Goal: Task Accomplishment & Management: Manage account settings

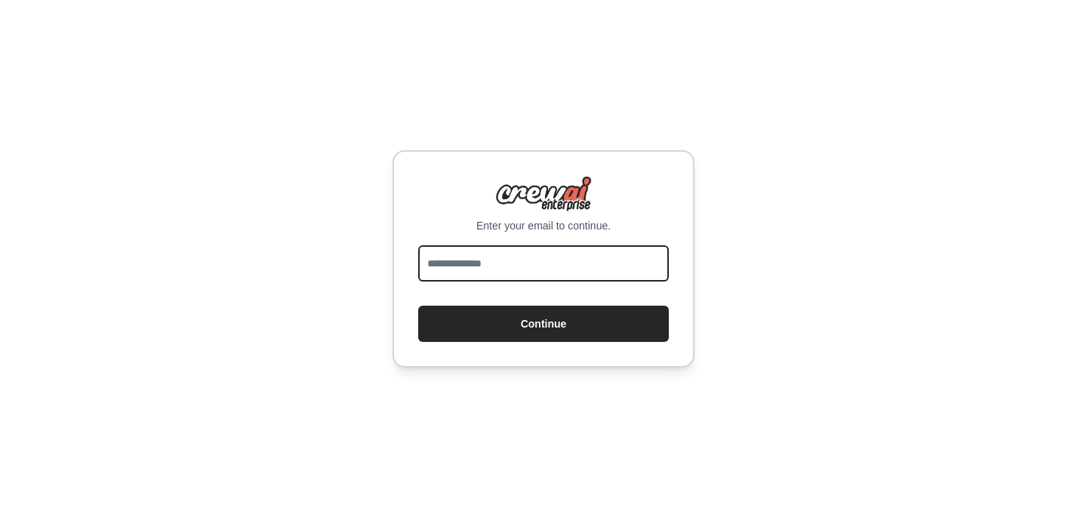
click at [473, 266] on input "email" at bounding box center [543, 263] width 251 height 36
type input "**********"
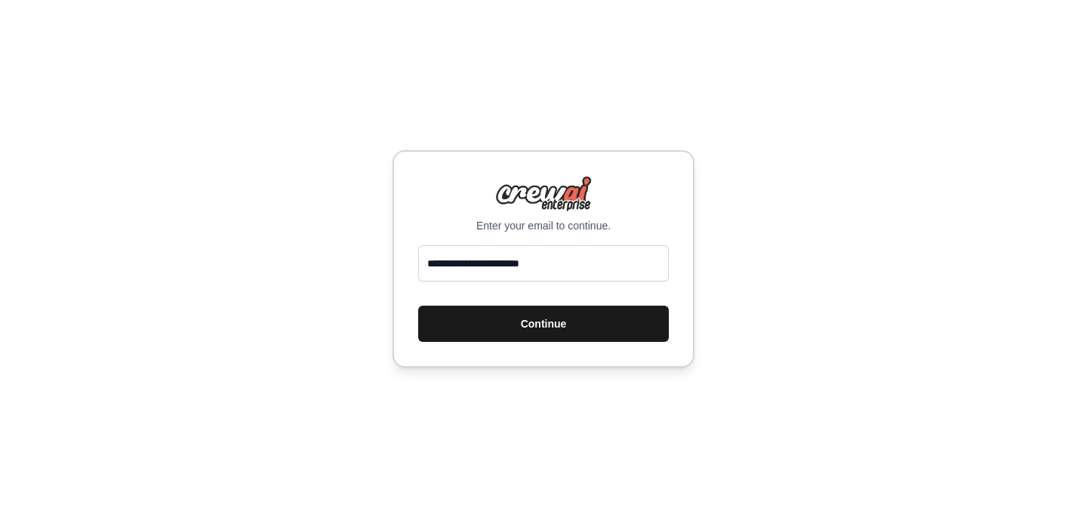
click at [494, 319] on button "Continue" at bounding box center [543, 324] width 251 height 36
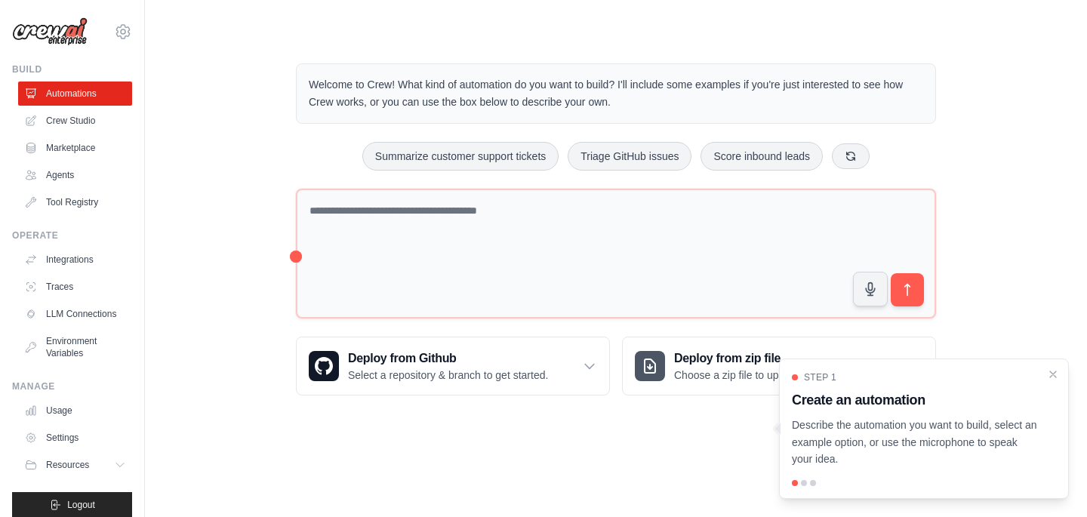
click at [261, 187] on div "Welcome to Crew! What kind of automation do you want to build? I'll include som…" at bounding box center [616, 229] width 894 height 381
click at [806, 483] on div at bounding box center [804, 483] width 6 height 6
click at [948, 433] on p "Describe the automation you want to build, select an example option, or use the…" at bounding box center [915, 442] width 246 height 51
click at [74, 146] on link "Marketplace" at bounding box center [77, 148] width 114 height 24
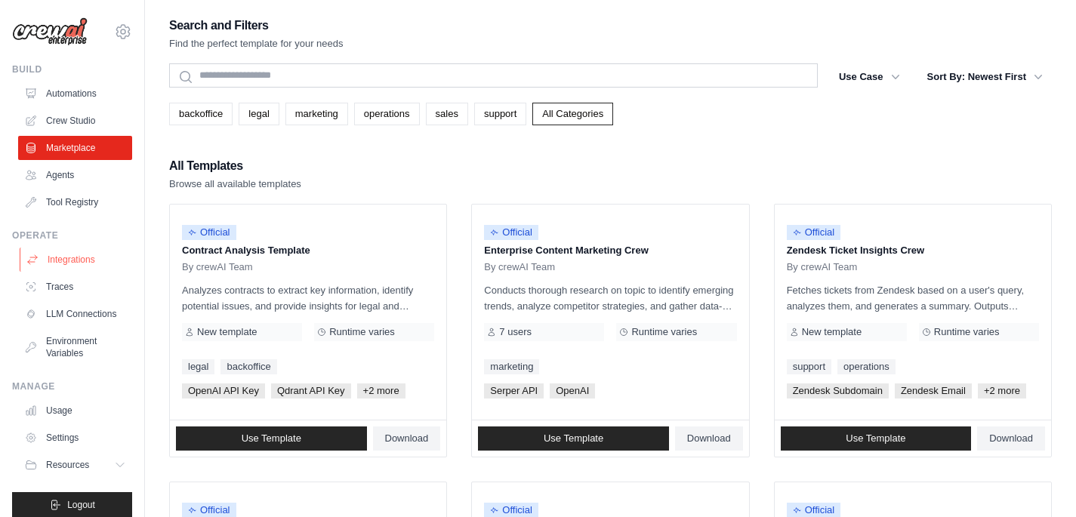
click at [79, 264] on link "Integrations" at bounding box center [77, 260] width 114 height 24
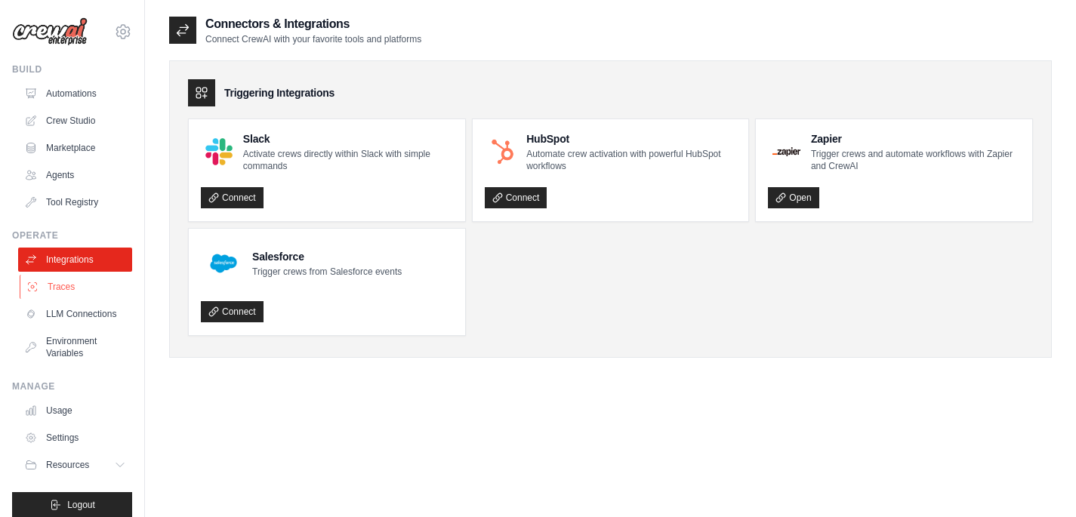
click at [61, 280] on link "Traces" at bounding box center [77, 287] width 114 height 24
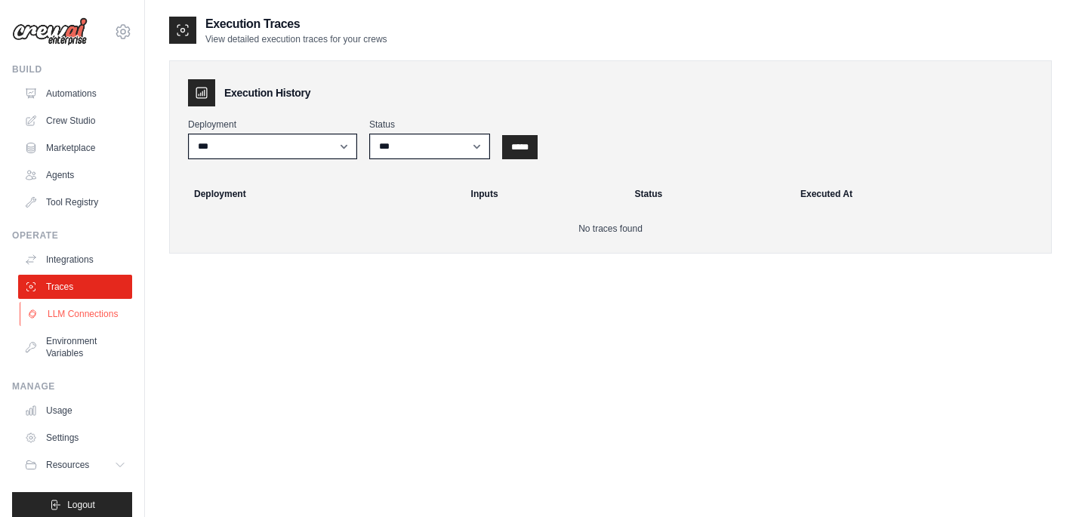
click at [58, 319] on link "LLM Connections" at bounding box center [77, 314] width 114 height 24
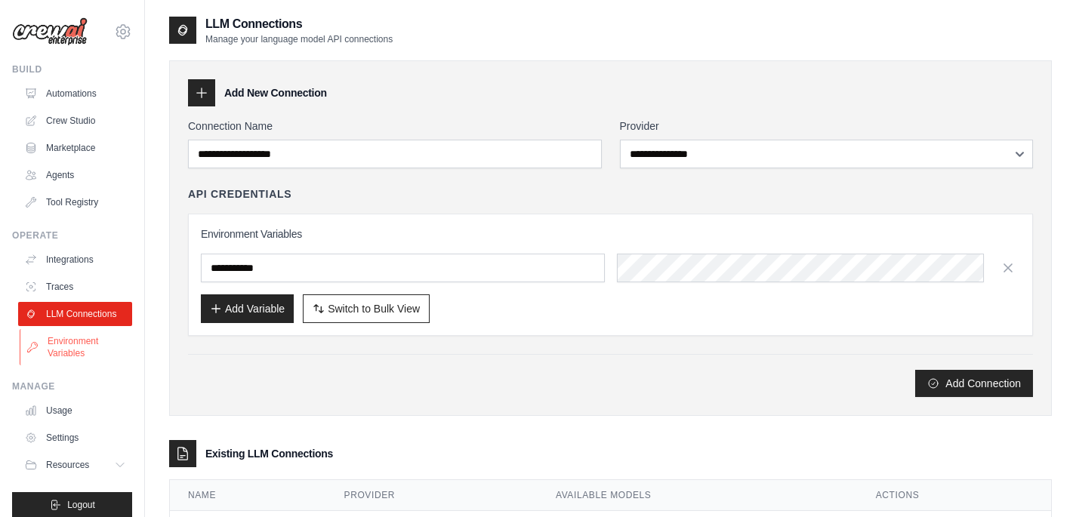
click at [75, 353] on link "Environment Variables" at bounding box center [77, 347] width 114 height 36
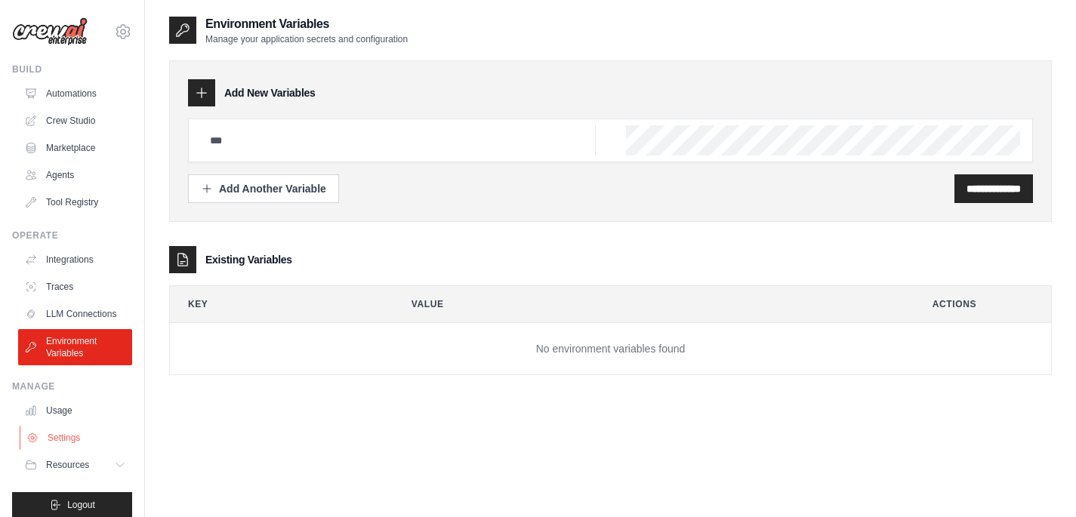
click at [66, 448] on link "Settings" at bounding box center [77, 438] width 114 height 24
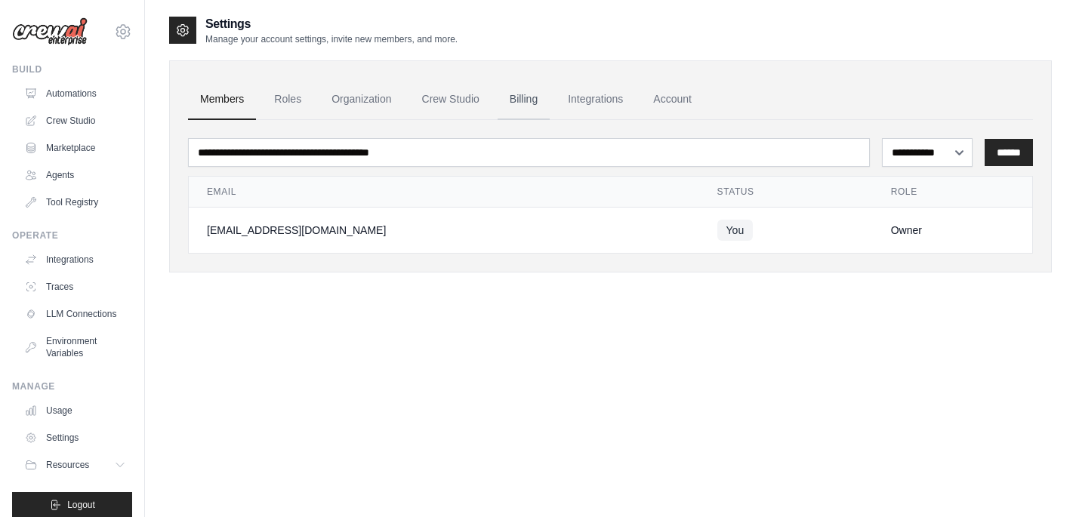
click at [530, 96] on link "Billing" at bounding box center [524, 99] width 52 height 41
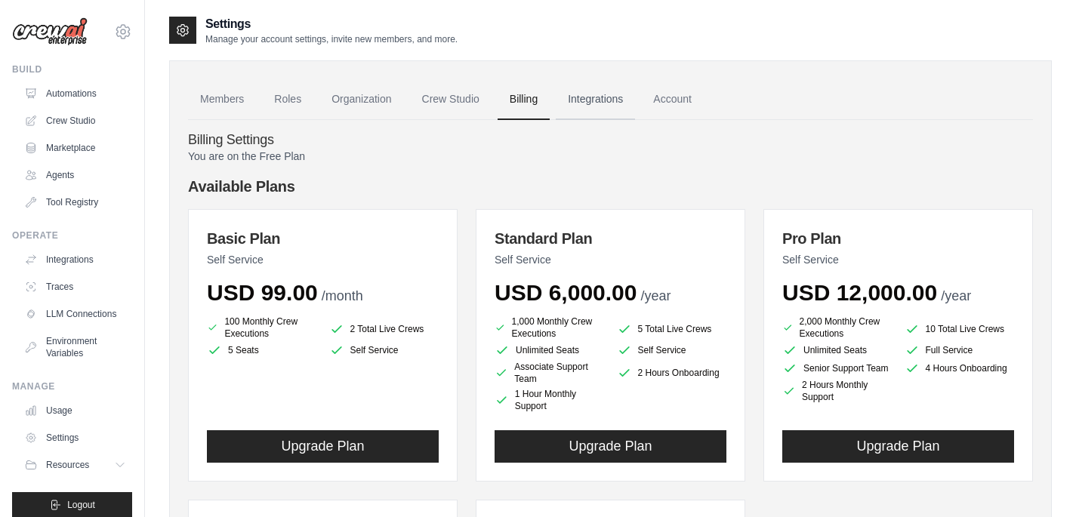
click at [598, 103] on link "Integrations" at bounding box center [595, 99] width 79 height 41
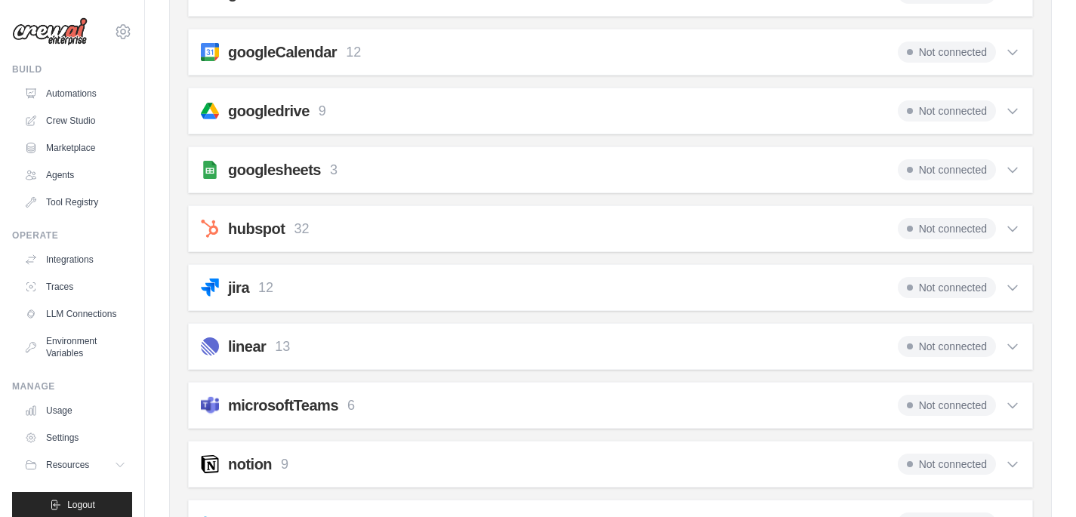
scroll to position [538, 0]
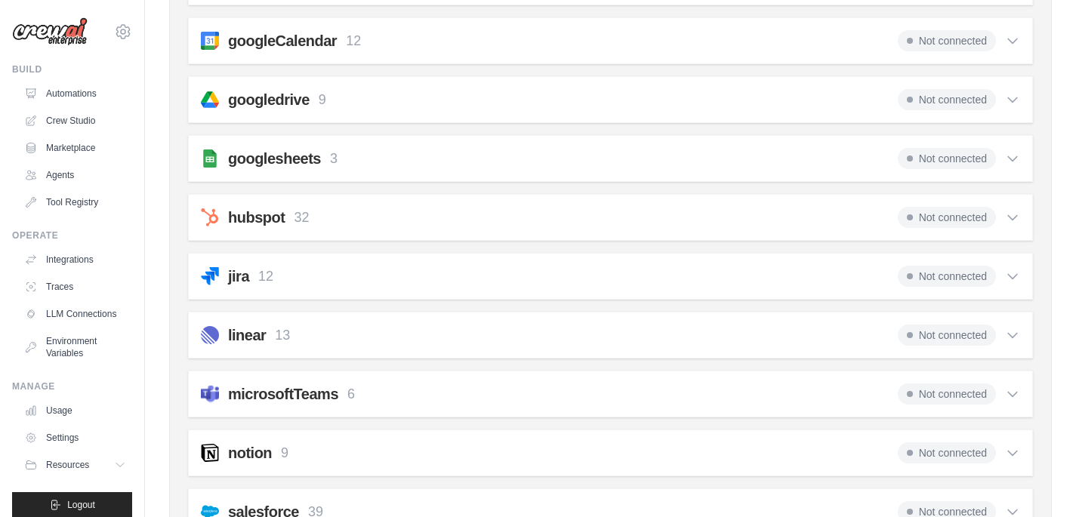
click at [1013, 270] on icon at bounding box center [1012, 276] width 15 height 15
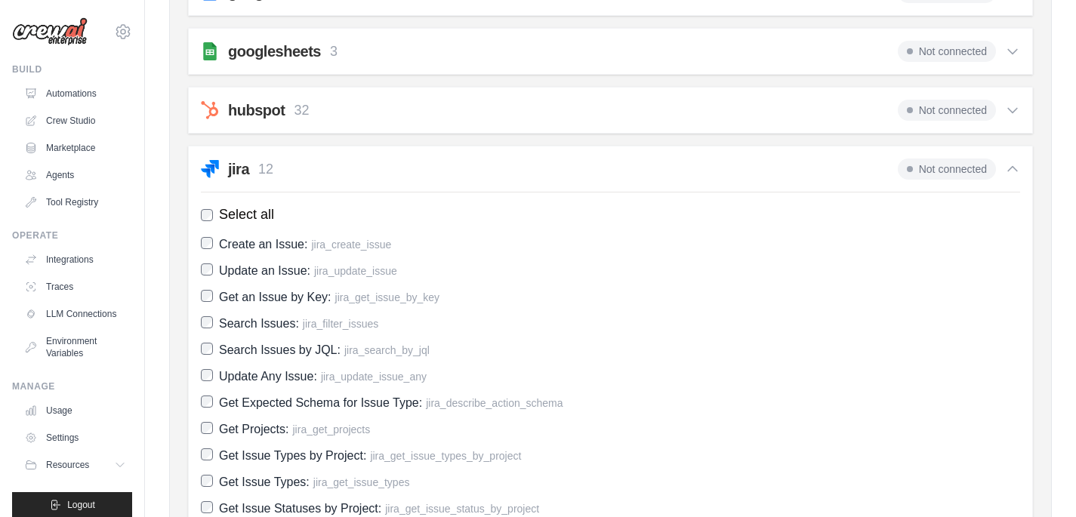
scroll to position [633, 0]
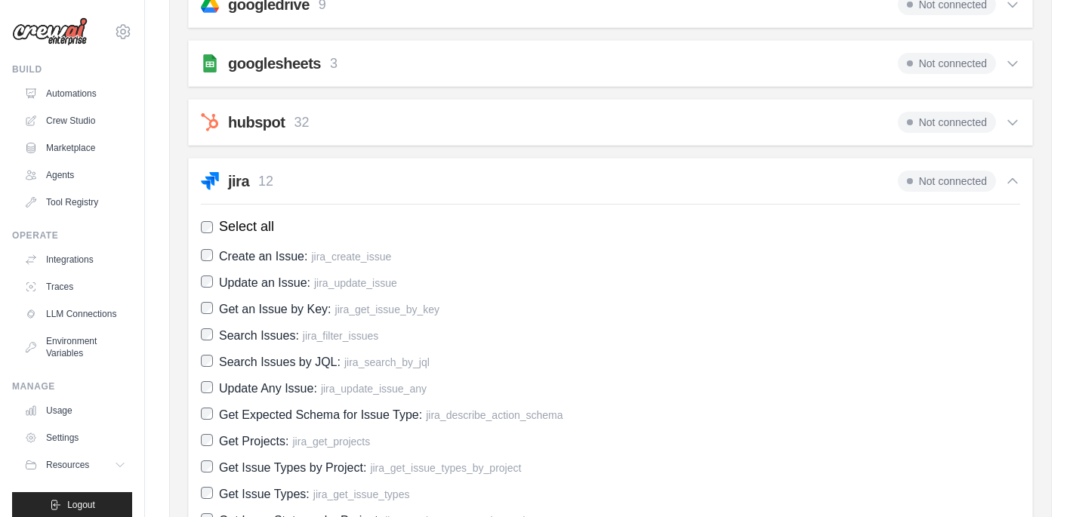
click at [1012, 181] on icon at bounding box center [1012, 181] width 15 height 15
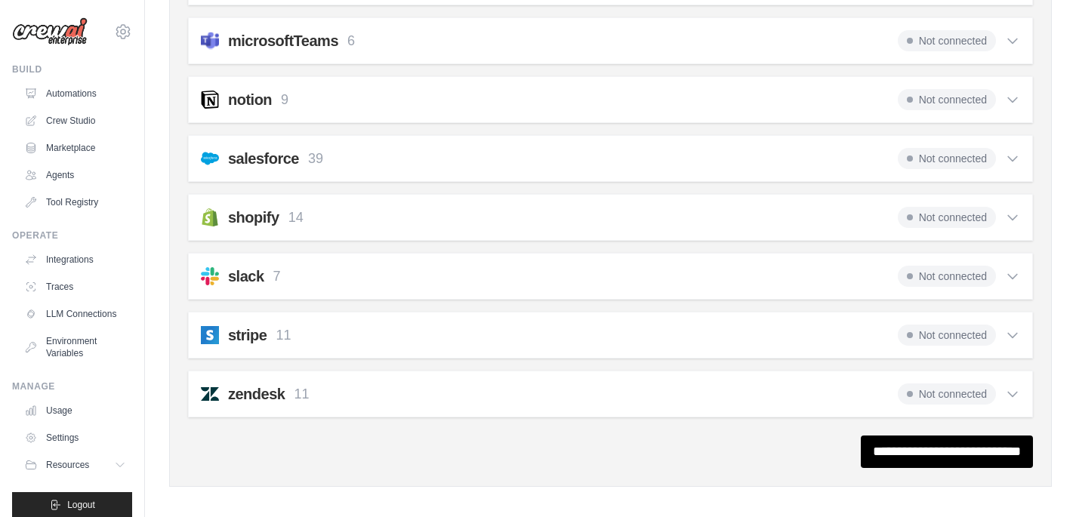
scroll to position [900, 0]
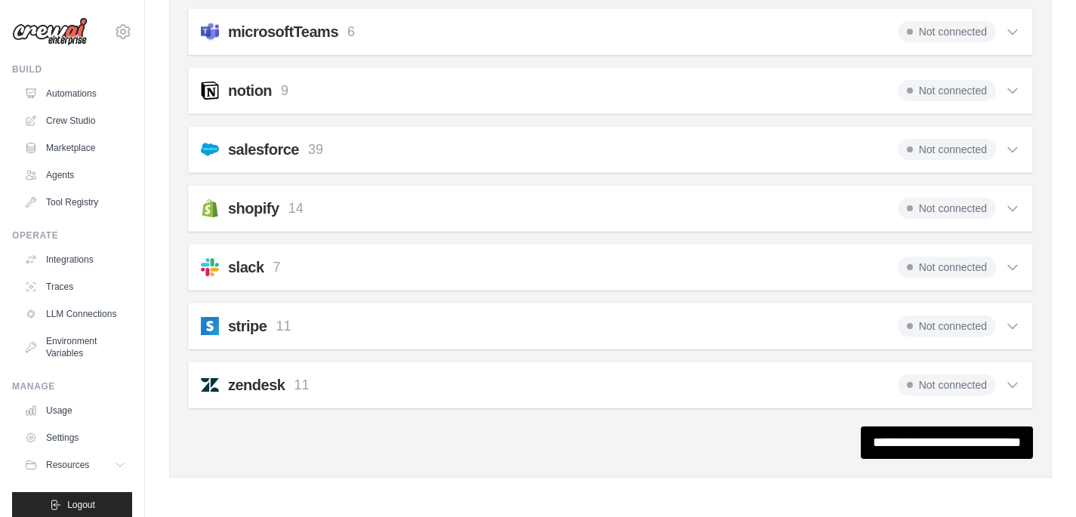
click at [1007, 211] on icon at bounding box center [1012, 208] width 15 height 15
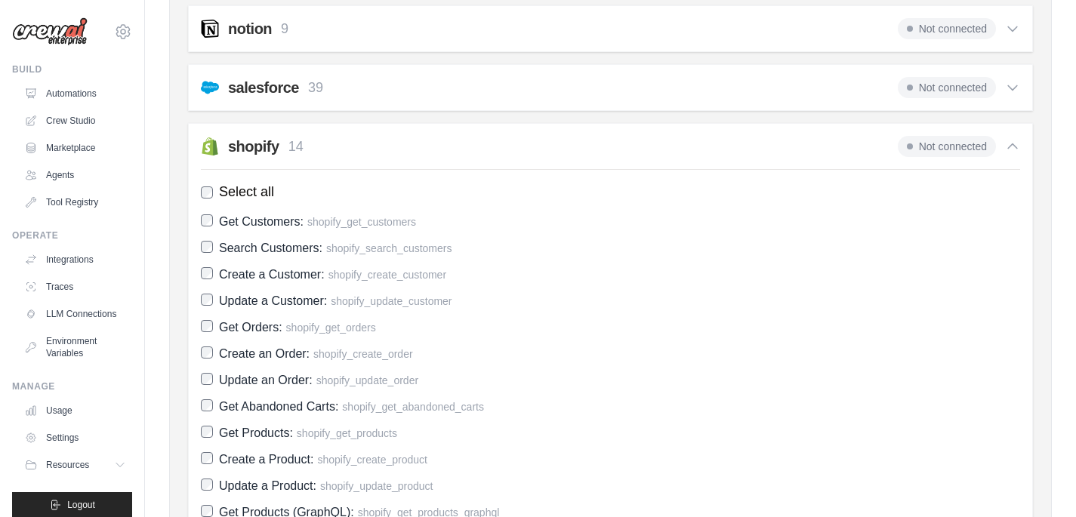
scroll to position [957, 0]
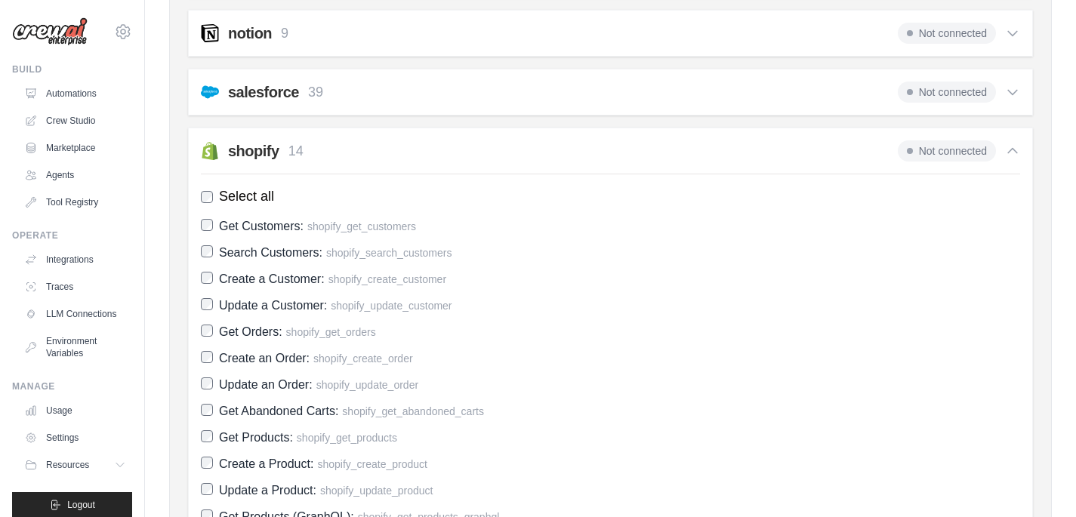
click at [1010, 154] on icon at bounding box center [1012, 150] width 15 height 15
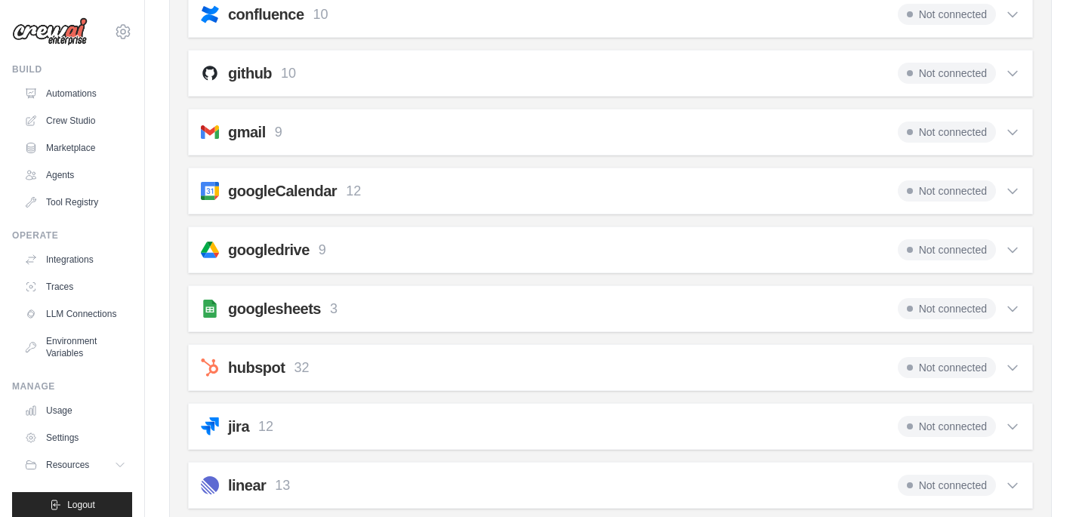
scroll to position [393, 0]
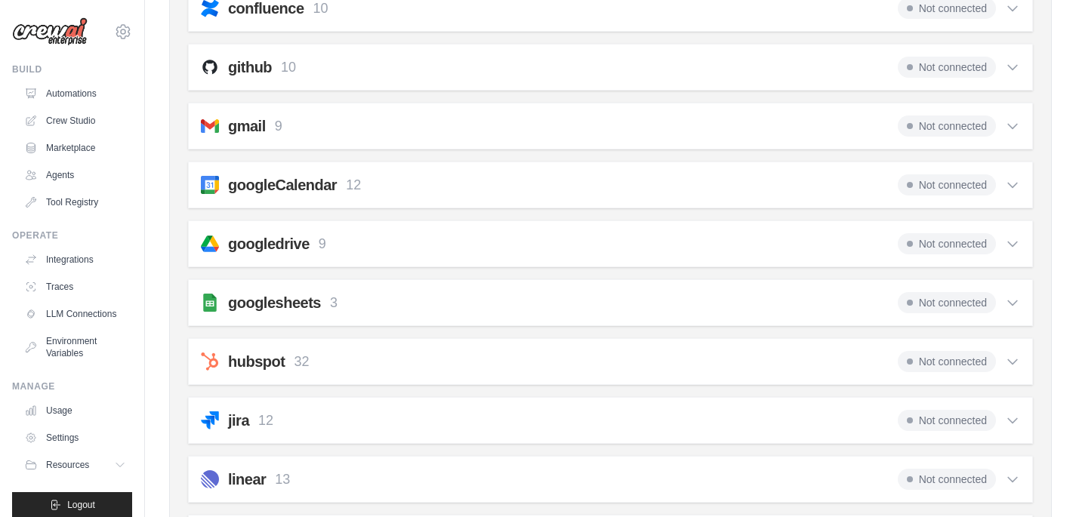
click at [1014, 424] on icon at bounding box center [1012, 420] width 15 height 15
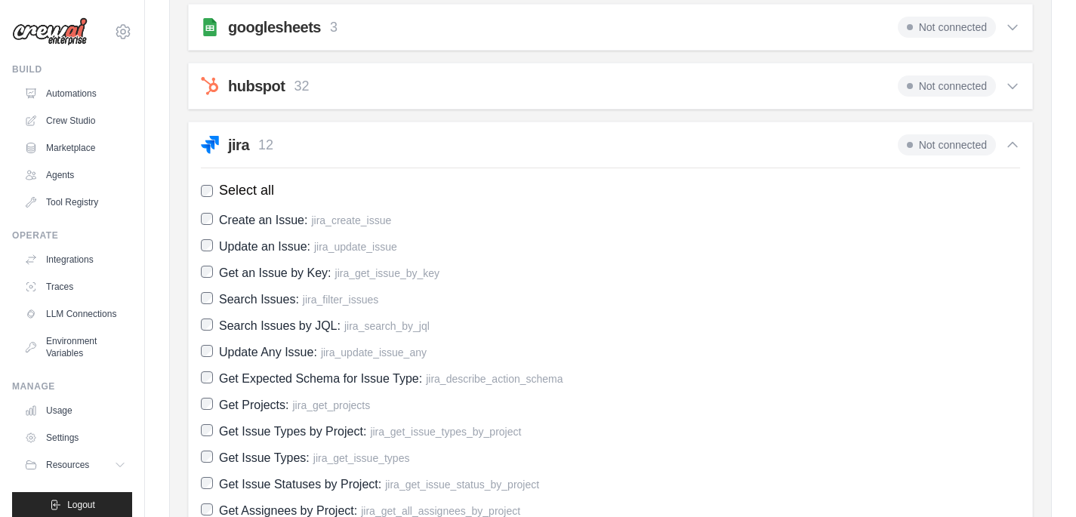
scroll to position [480, 0]
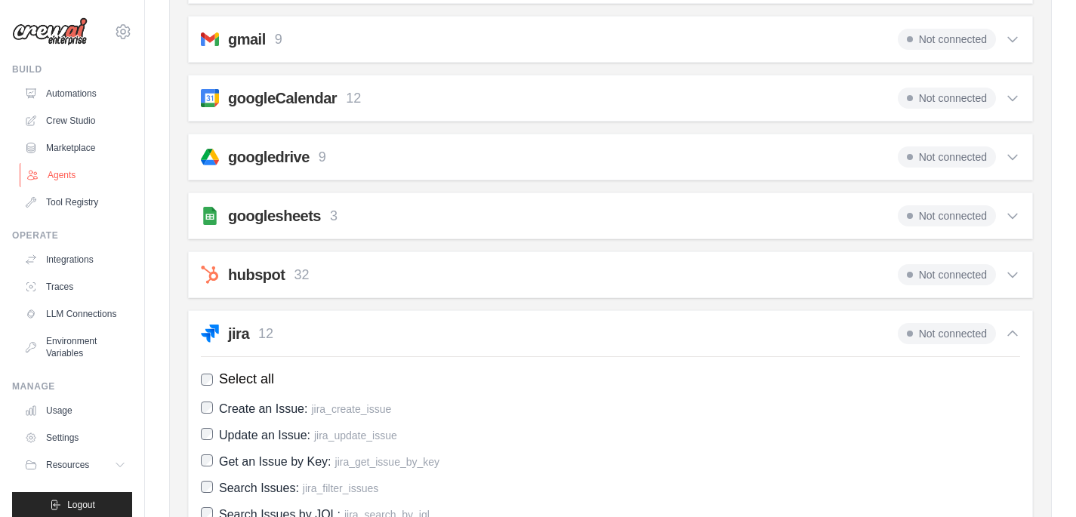
click at [71, 170] on link "Agents" at bounding box center [77, 175] width 114 height 24
